Goal: Information Seeking & Learning: Learn about a topic

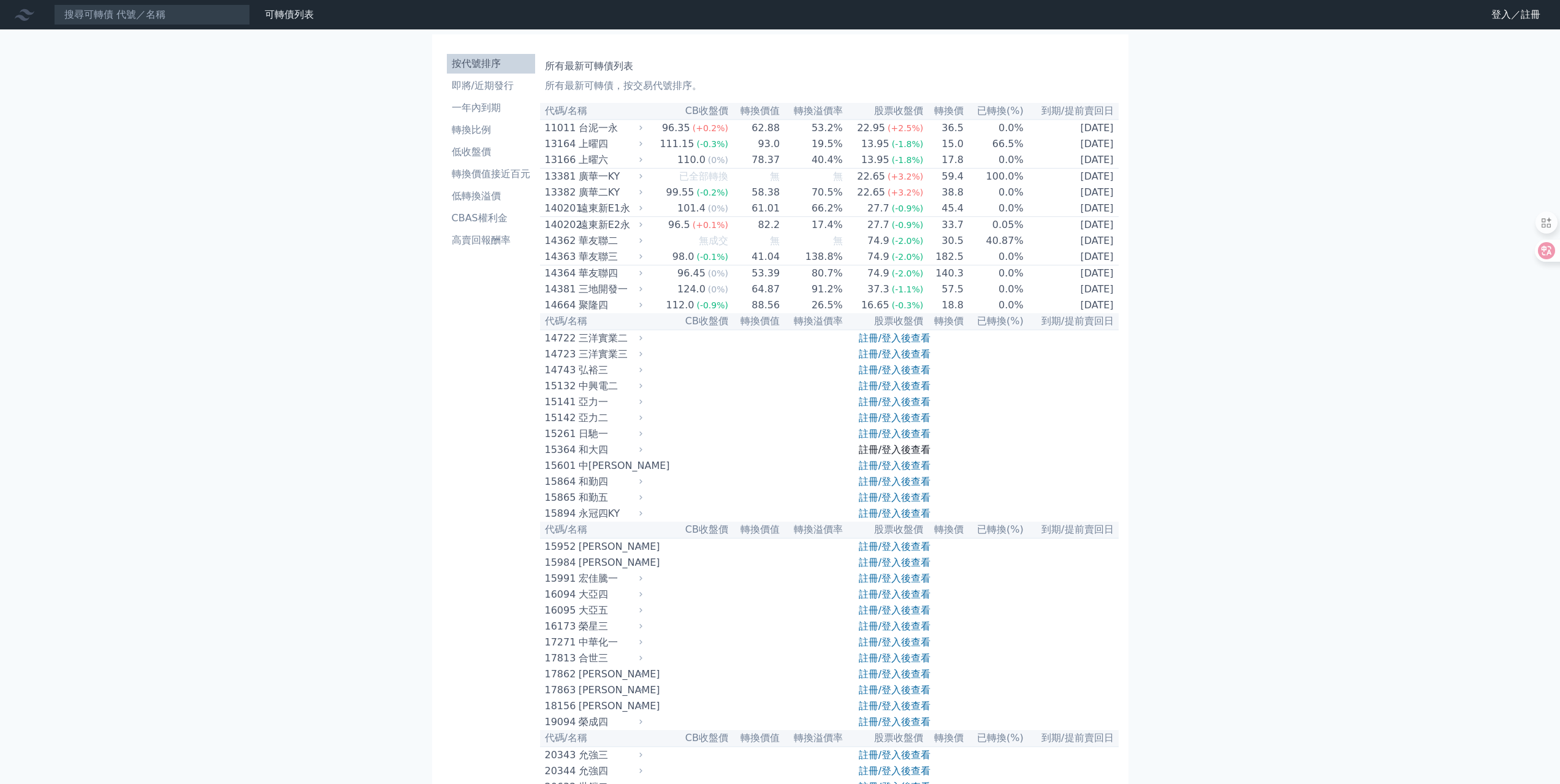
click at [892, 455] on link "註冊/登入後查看" at bounding box center [894, 449] width 71 height 11
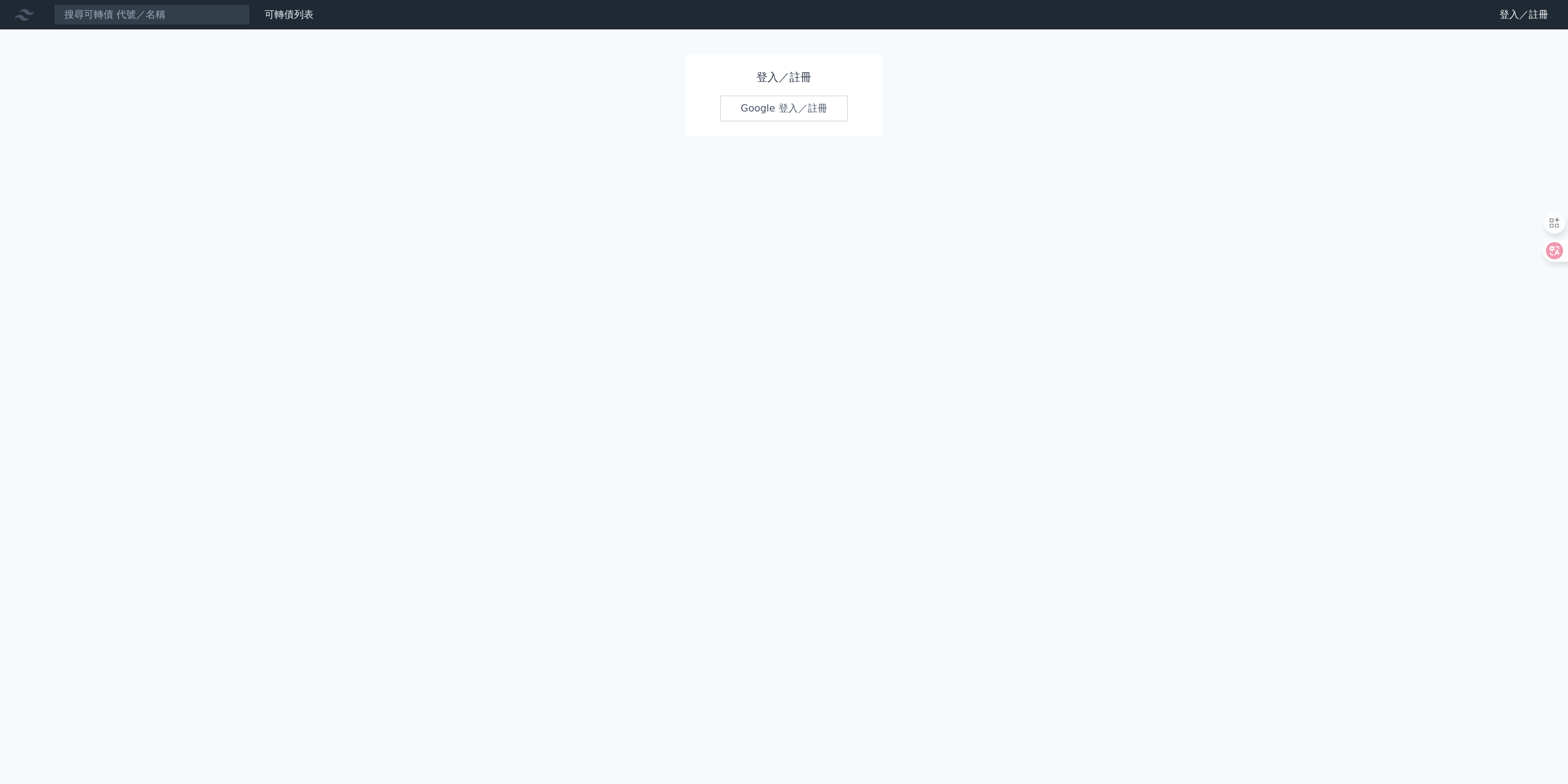
click at [766, 120] on link "Google 登入／註冊" at bounding box center [784, 109] width 128 height 26
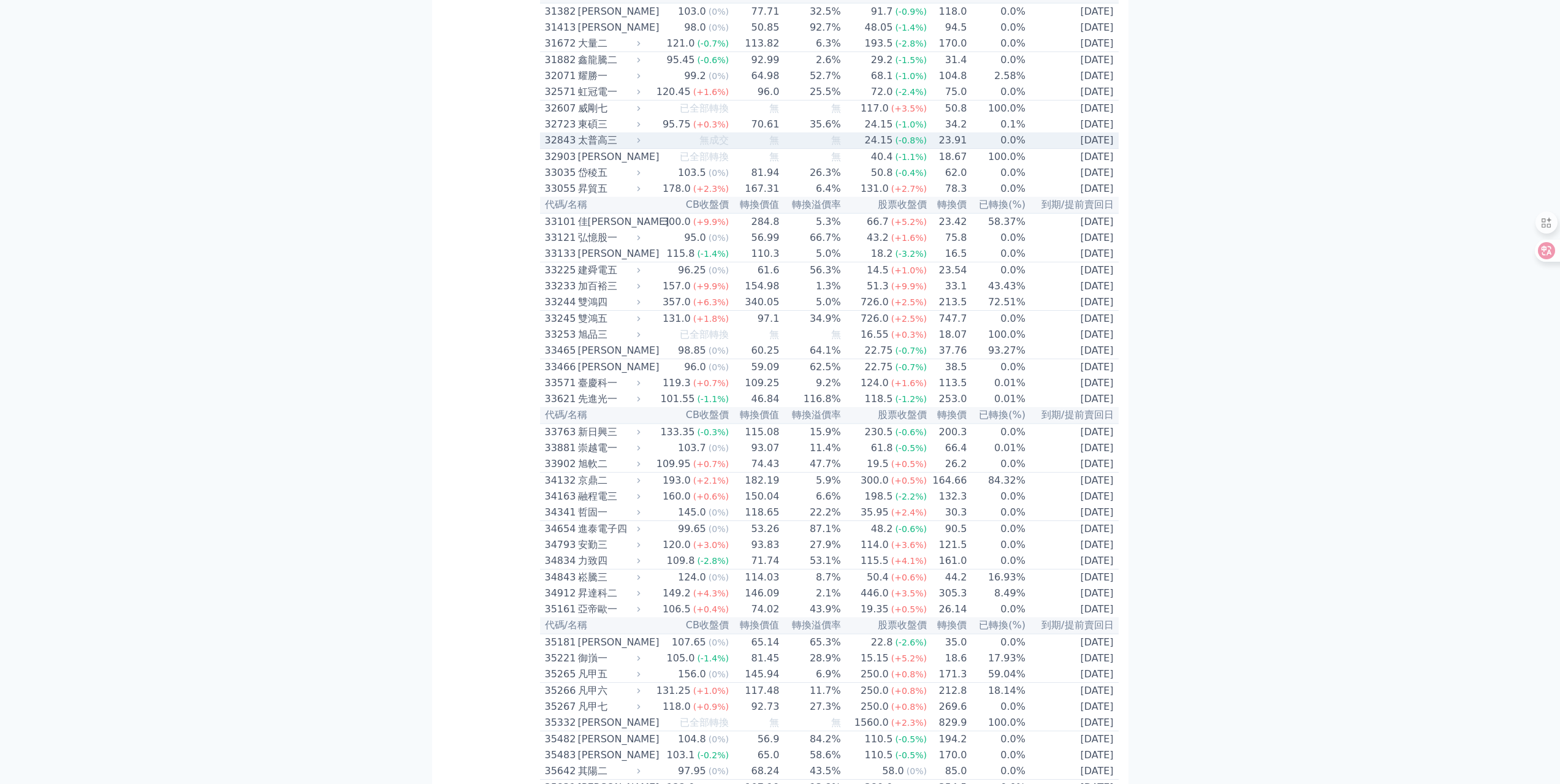
scroll to position [1986, 0]
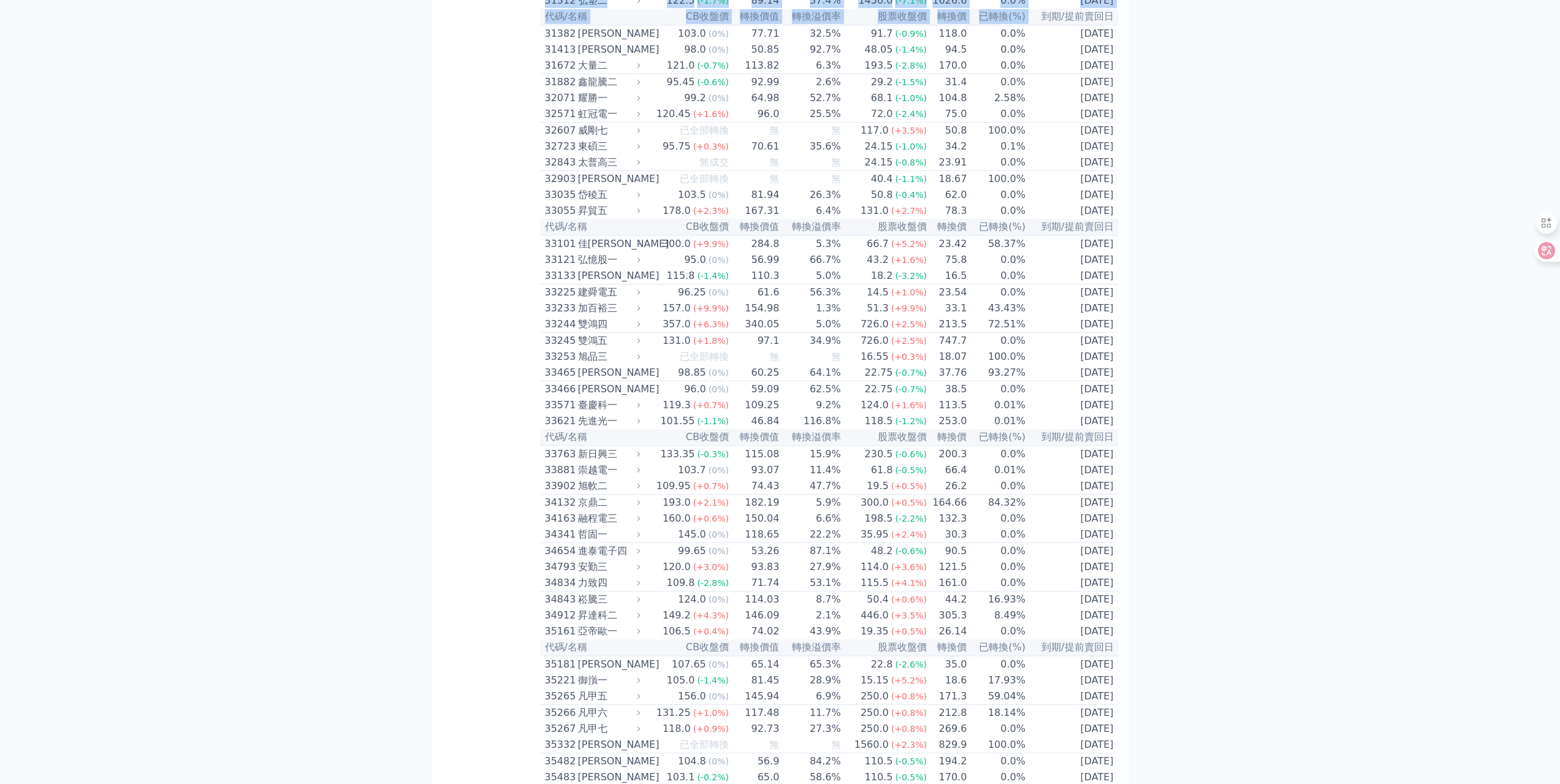
drag, startPoint x: 1037, startPoint y: 156, endPoint x: 1132, endPoint y: 160, distance: 95.1
